Goal: Information Seeking & Learning: Learn about a topic

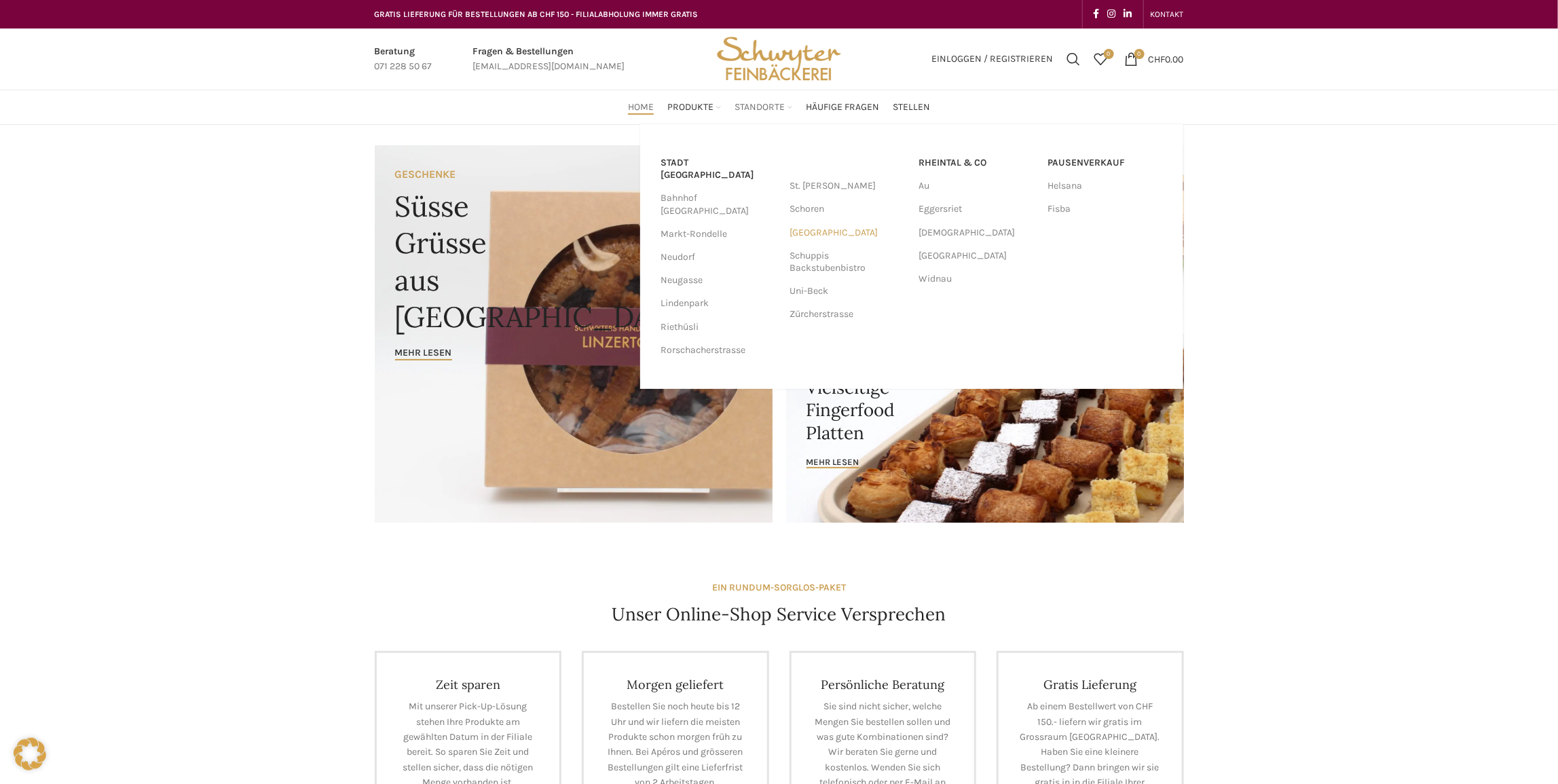
click at [826, 232] on link "[GEOGRAPHIC_DATA]" at bounding box center [847, 233] width 116 height 23
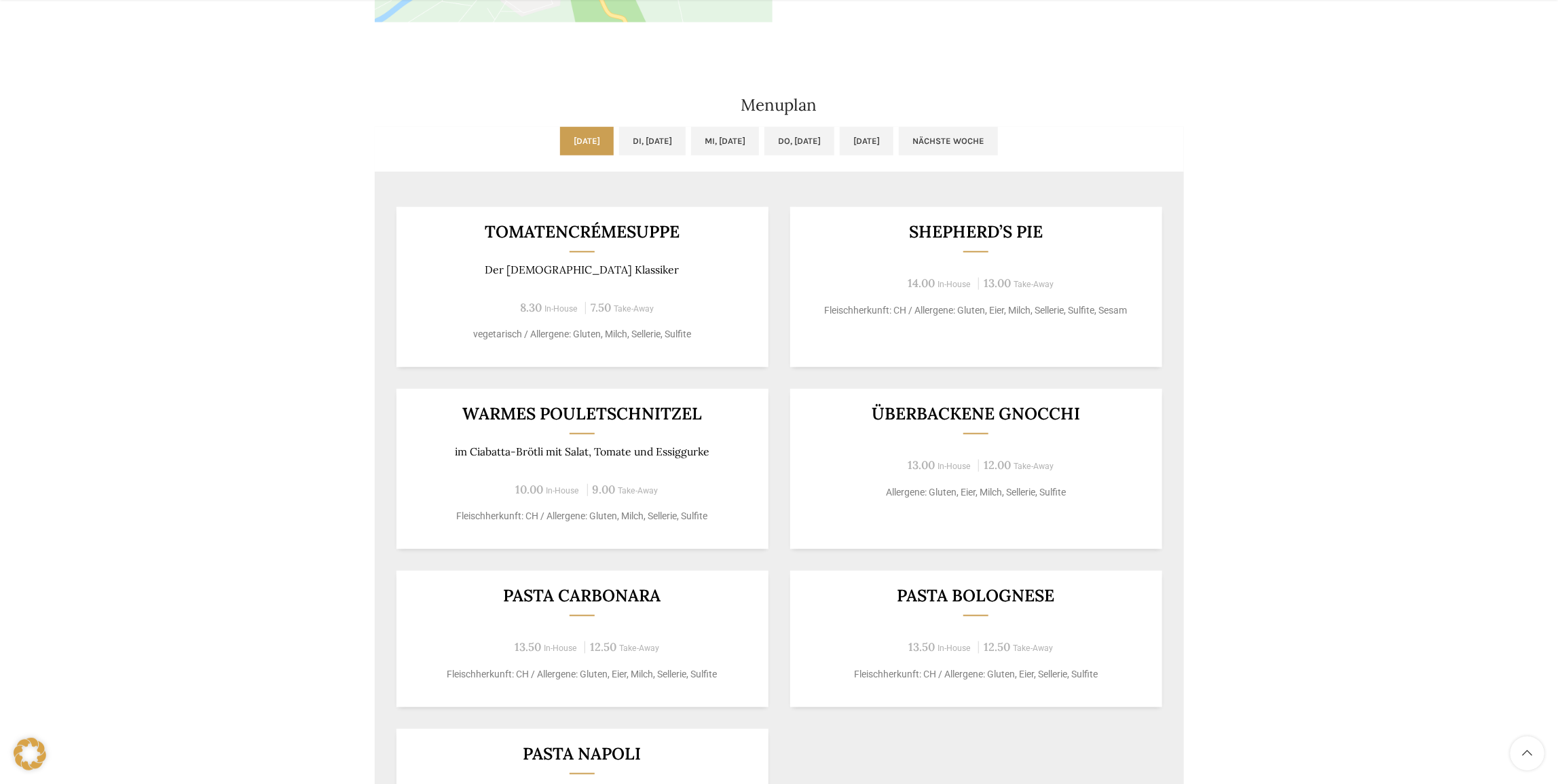
scroll to position [659, 0]
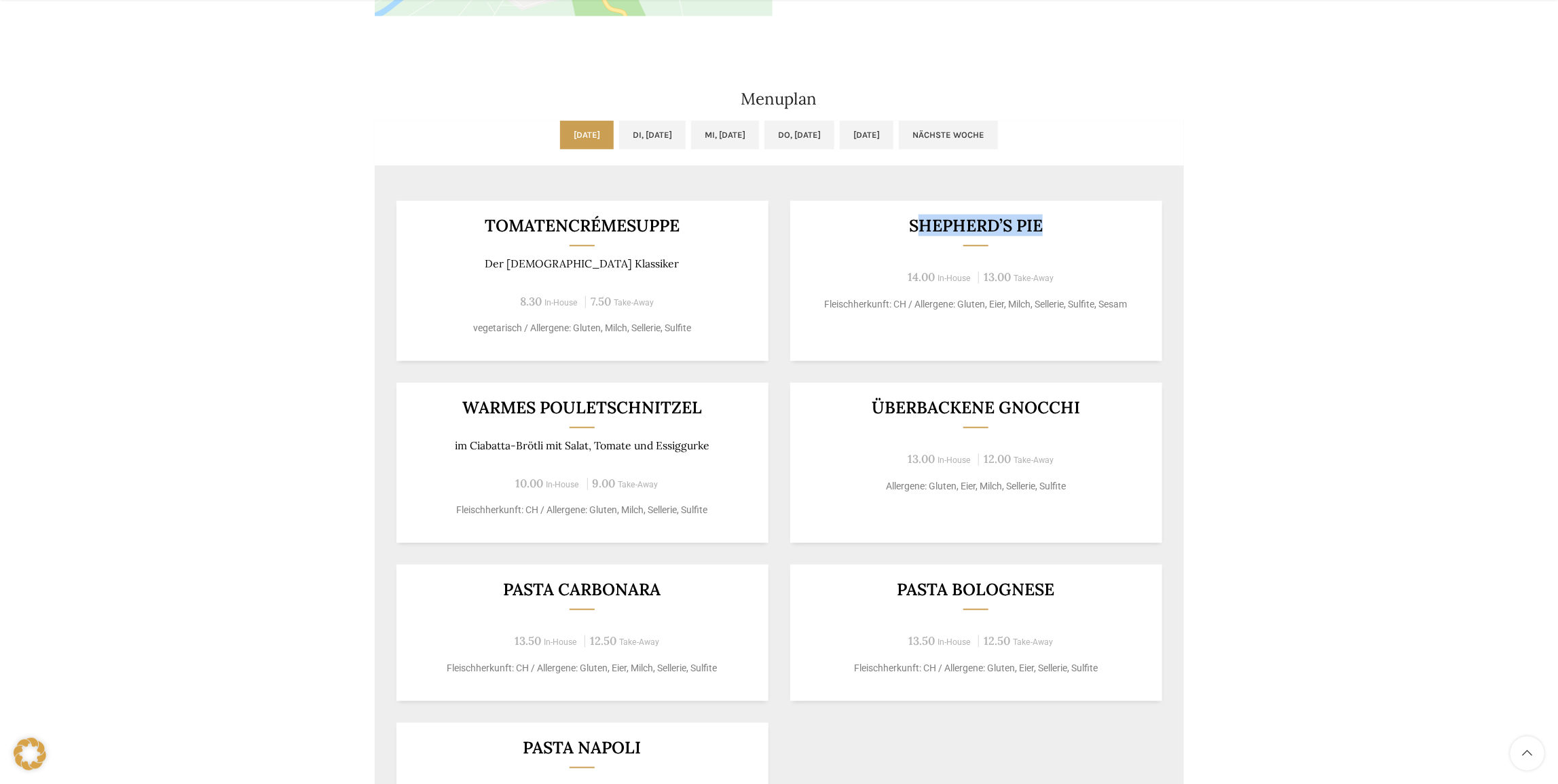
drag, startPoint x: 913, startPoint y: 224, endPoint x: 1053, endPoint y: 231, distance: 140.2
click at [1054, 231] on h3 "Shepherd’s Pie" at bounding box center [976, 226] width 339 height 17
click at [1053, 231] on h3 "Shepherd’s Pie" at bounding box center [976, 226] width 339 height 17
drag, startPoint x: 1049, startPoint y: 226, endPoint x: 911, endPoint y: 226, distance: 138.0
click at [911, 226] on h3 "Shepherd’s Pie" at bounding box center [976, 226] width 339 height 17
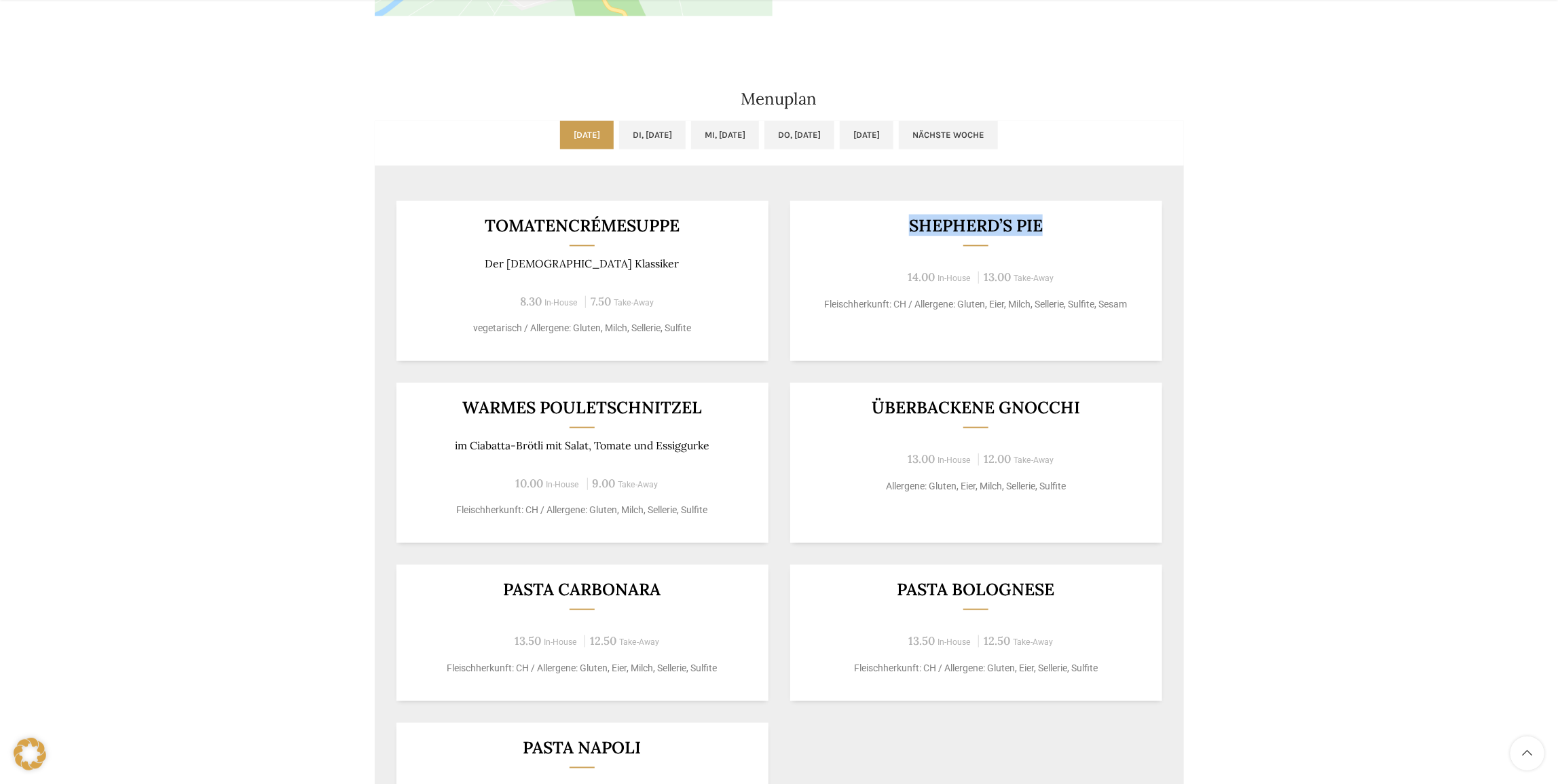
copy h3 "Shepherd’s Pie"
click at [1332, 124] on div "Beck & Café Shopping Arena Wochentag ÖFFNUNGSZEITEN Mo/Di/Mi/Fr 08:30 - 19:00 U…" at bounding box center [779, 190] width 1558 height 1448
click at [642, 81] on div "Menuplan" at bounding box center [779, 75] width 823 height 78
click at [787, 99] on h2 "Menuplan" at bounding box center [779, 99] width 809 height 16
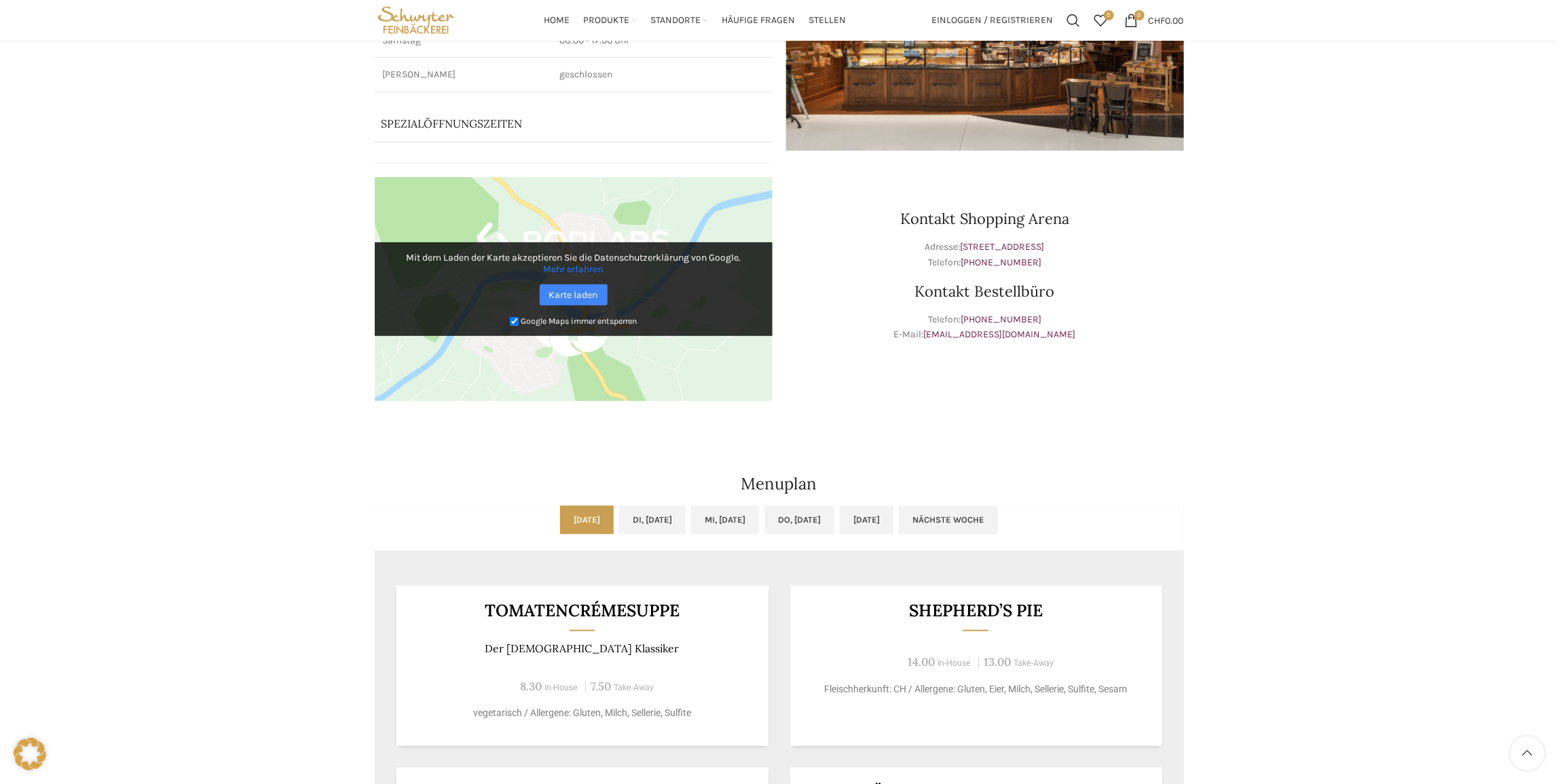
scroll to position [247, 0]
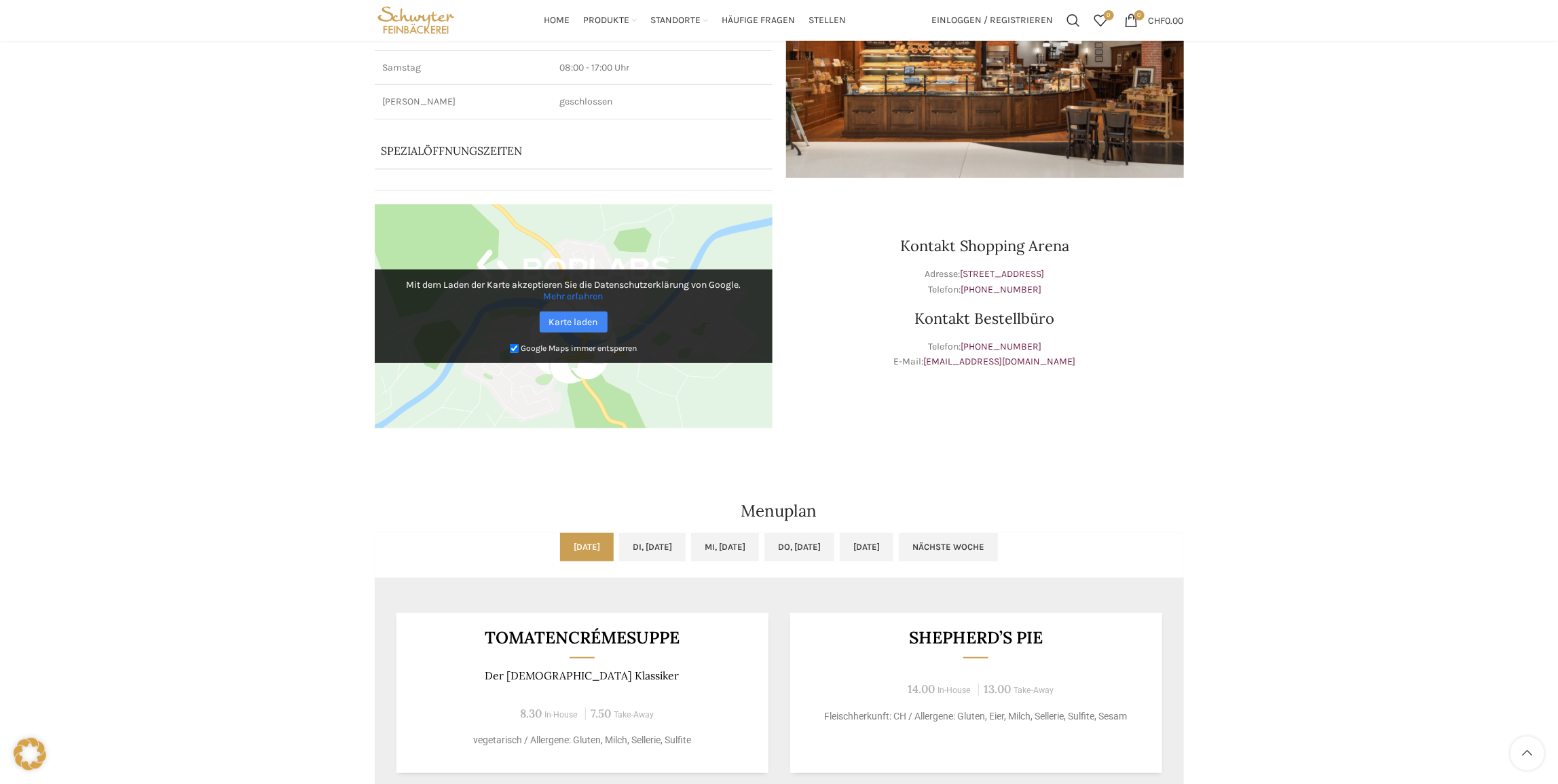
click at [1256, 386] on div "Beck & Café Shopping Arena Wochentag ÖFFNUNGSZEITEN Mo/Di/Mi/Fr 08:30 - 19:00 U…" at bounding box center [779, 602] width 1558 height 1448
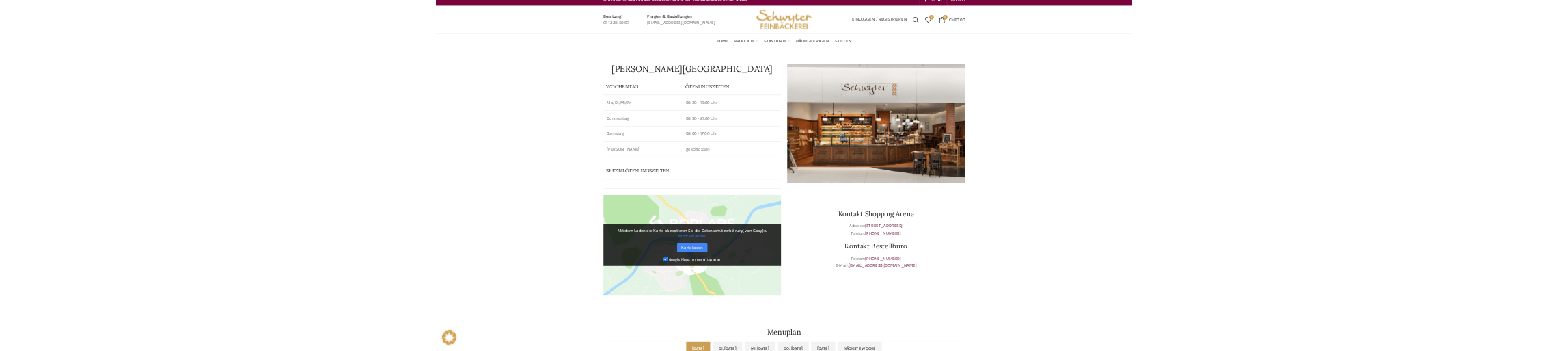
scroll to position [0, 0]
